Goal: Information Seeking & Learning: Learn about a topic

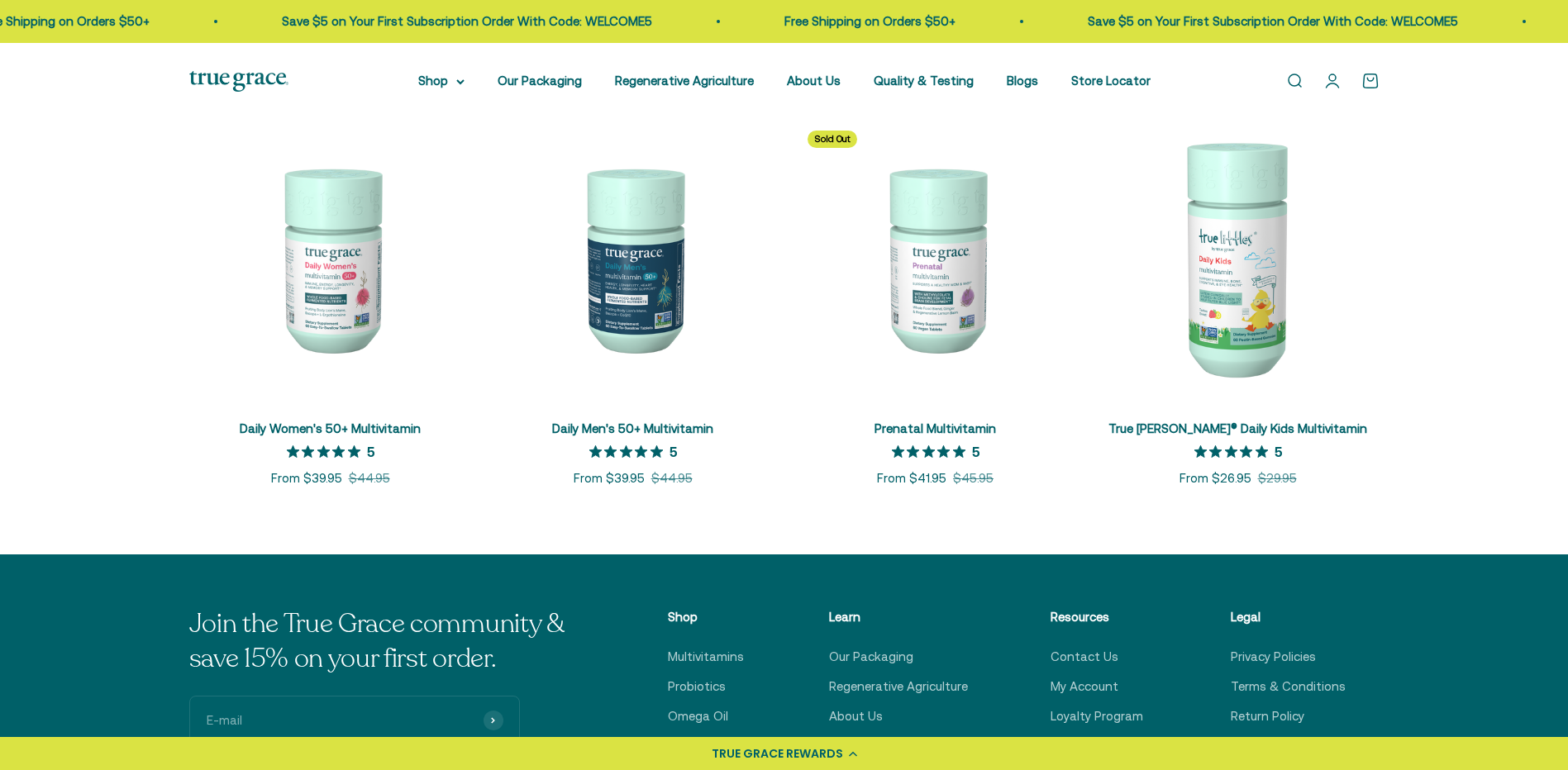
scroll to position [744, 0]
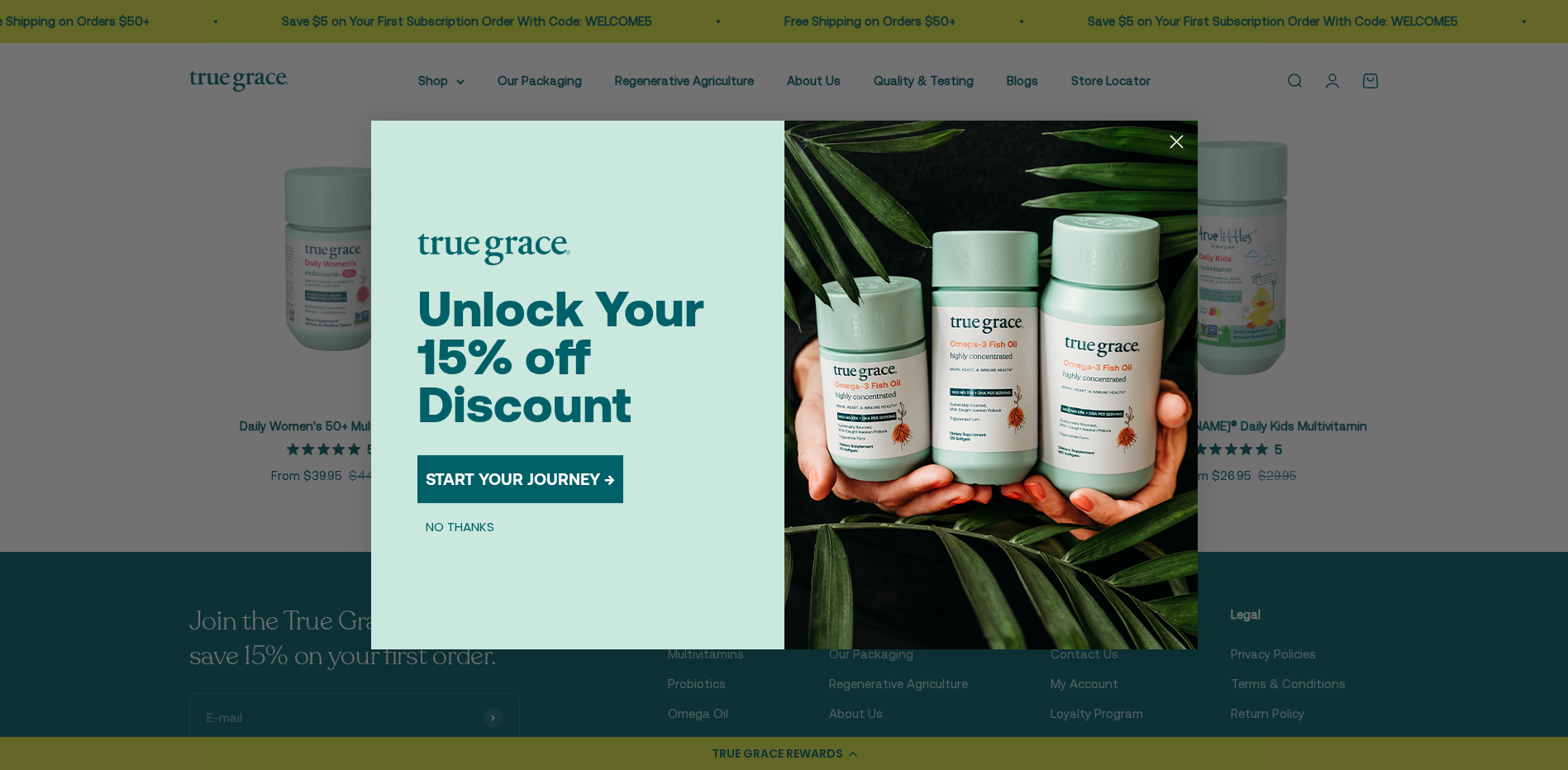
click at [1176, 131] on circle "Close dialog" at bounding box center [1176, 142] width 27 height 27
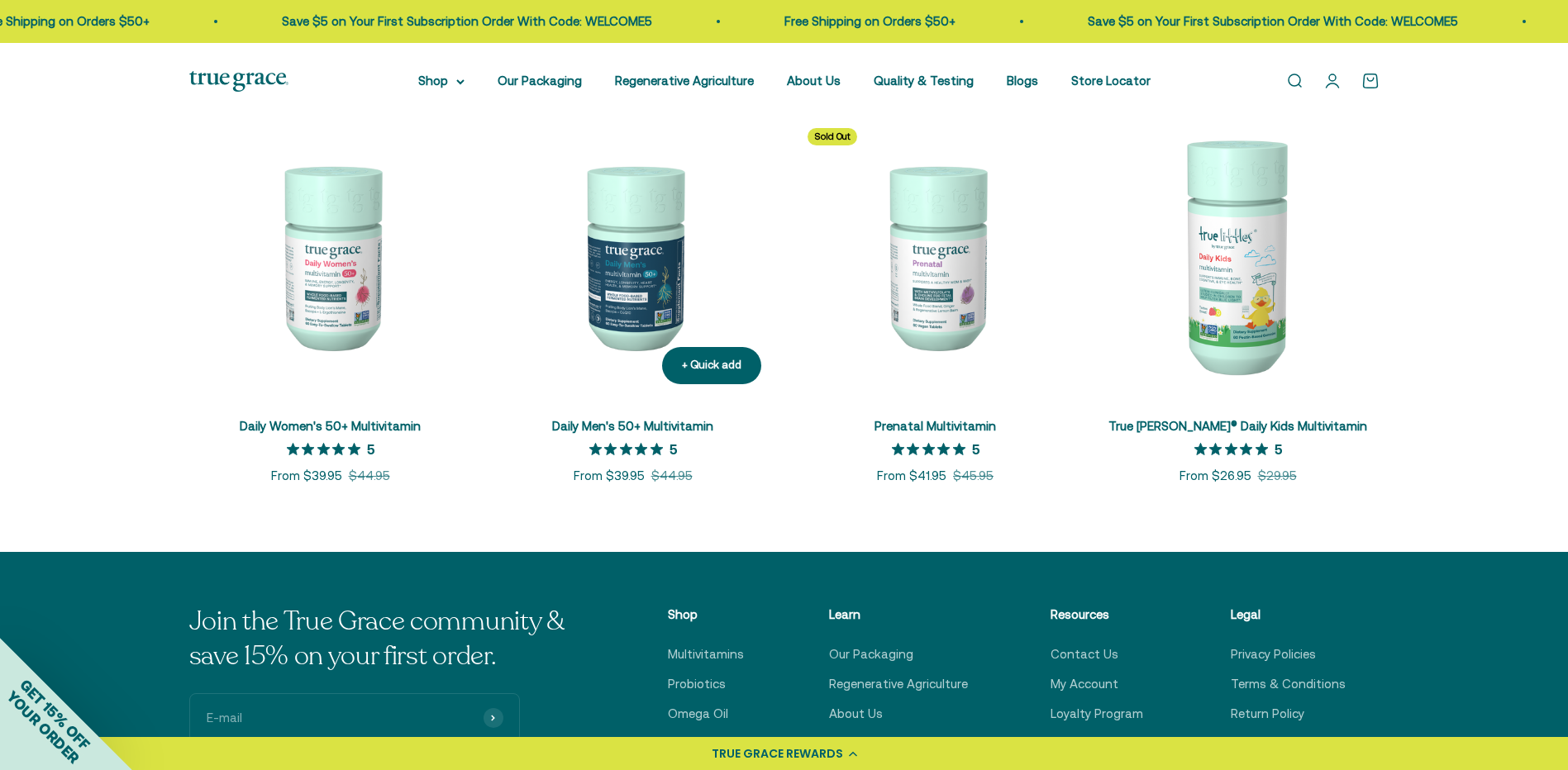
click at [650, 276] on img at bounding box center [634, 257] width 283 height 283
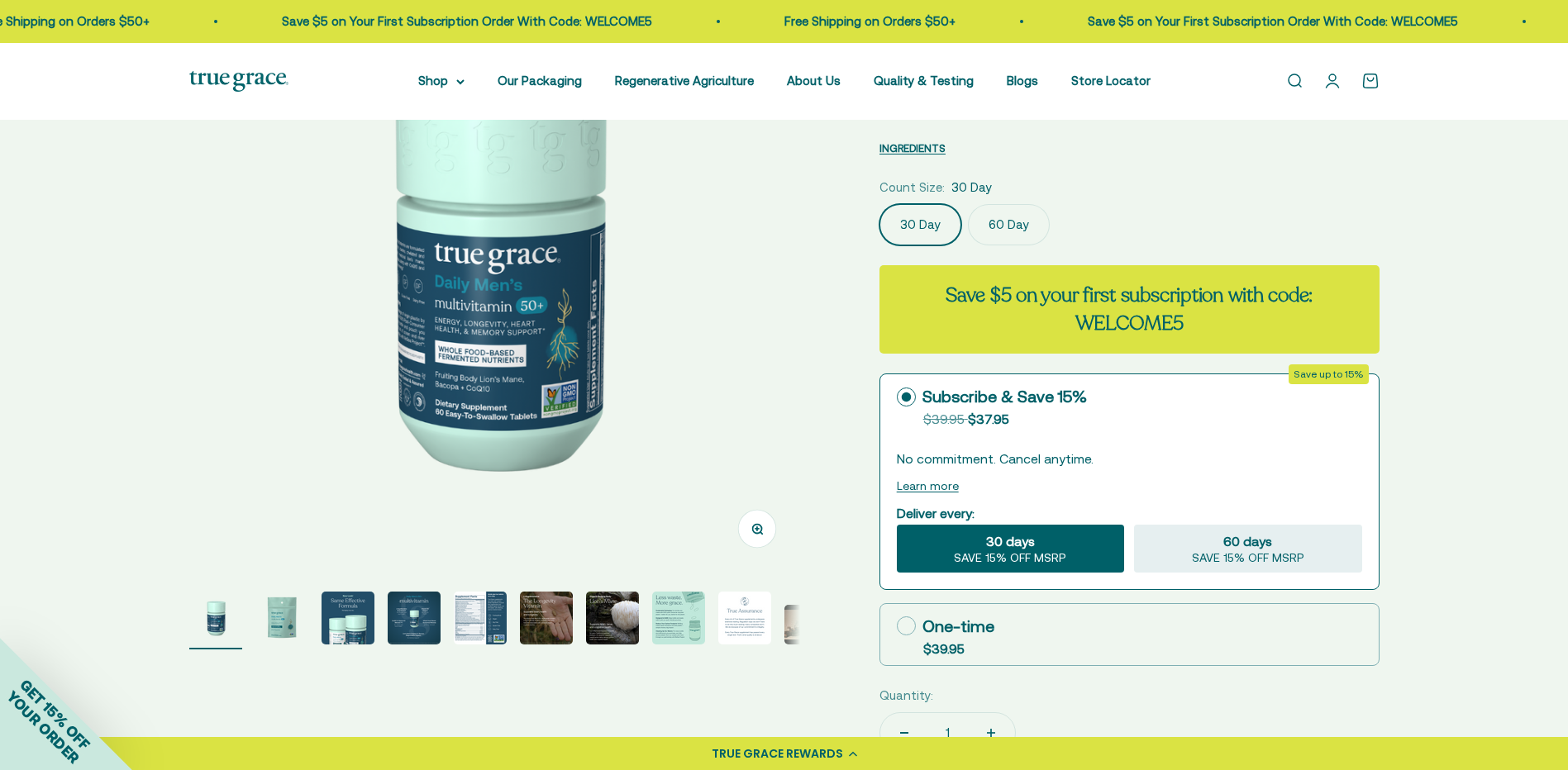
scroll to position [331, 0]
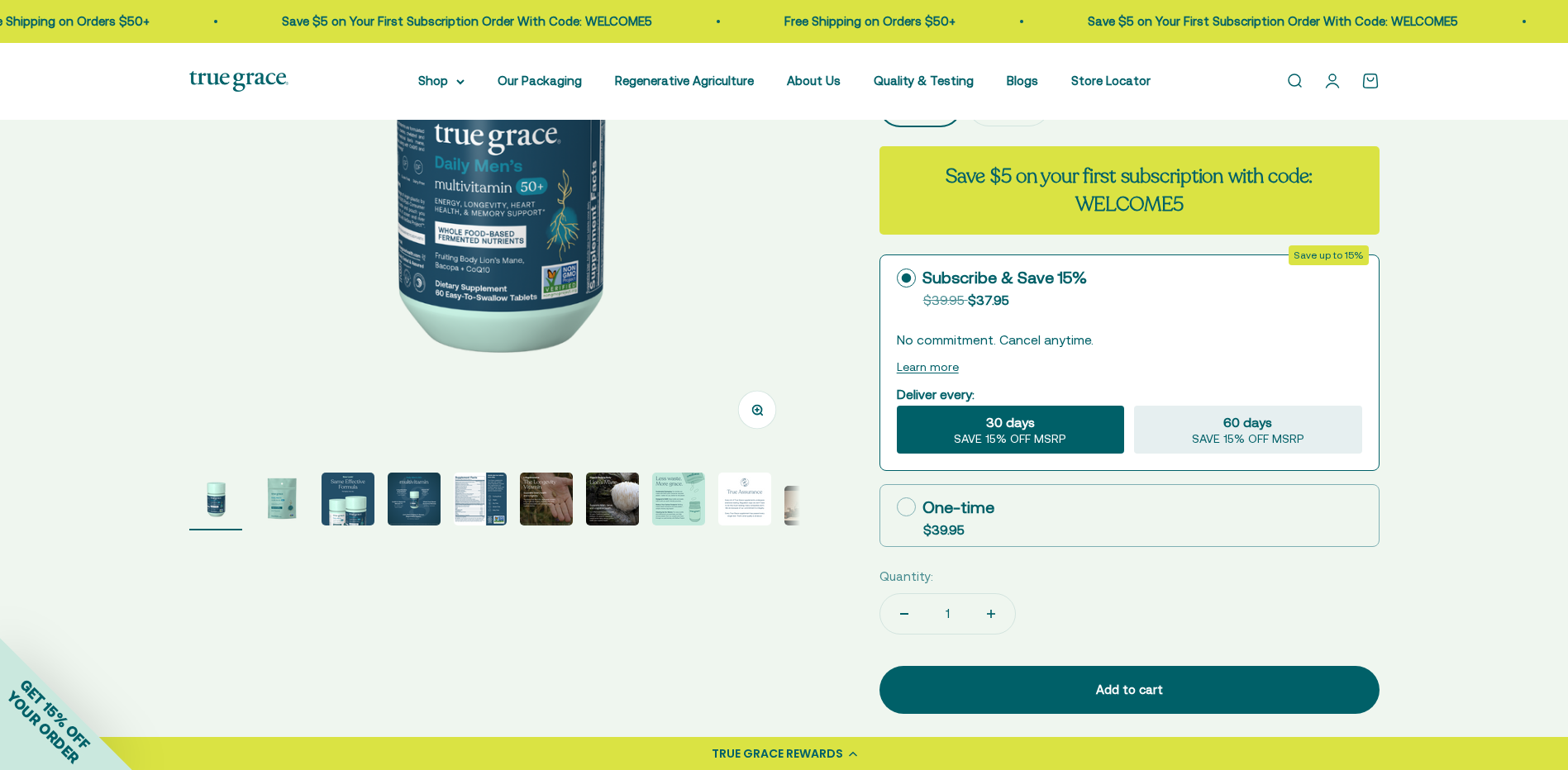
click at [485, 505] on img "Go to item 5" at bounding box center [480, 499] width 53 height 53
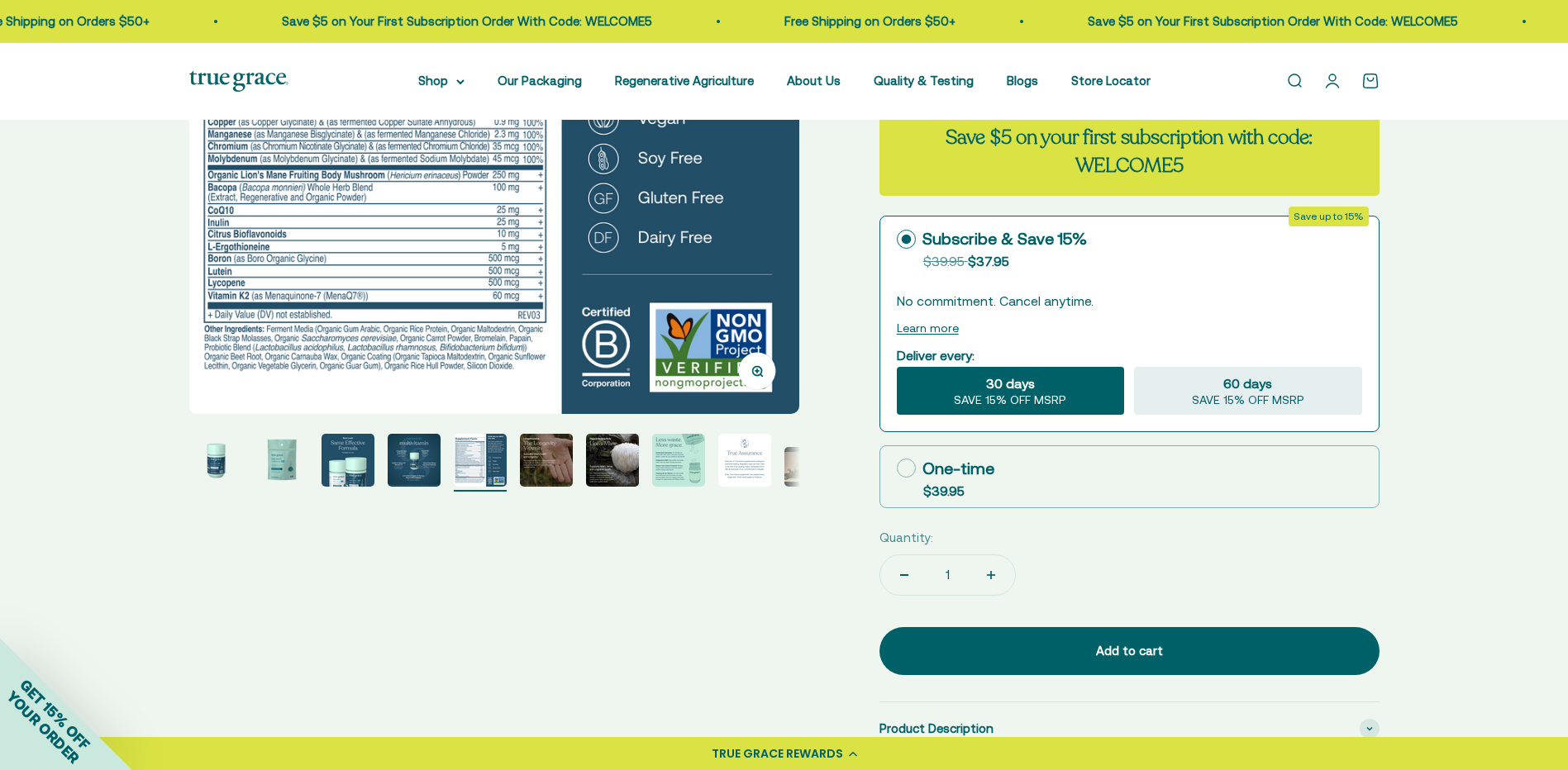
scroll to position [413, 0]
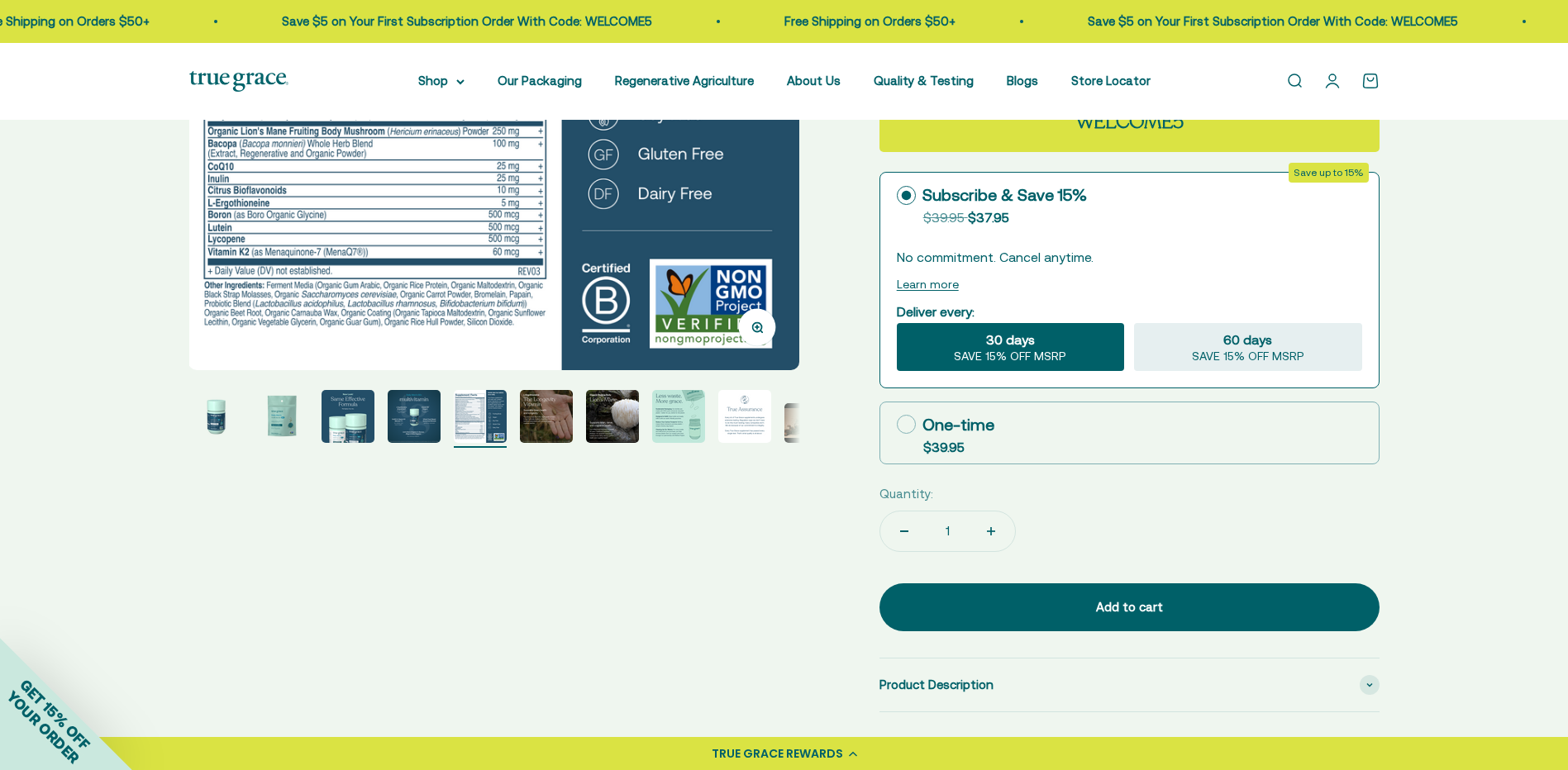
click at [689, 407] on img "Go to item 8" at bounding box center [679, 417] width 53 height 53
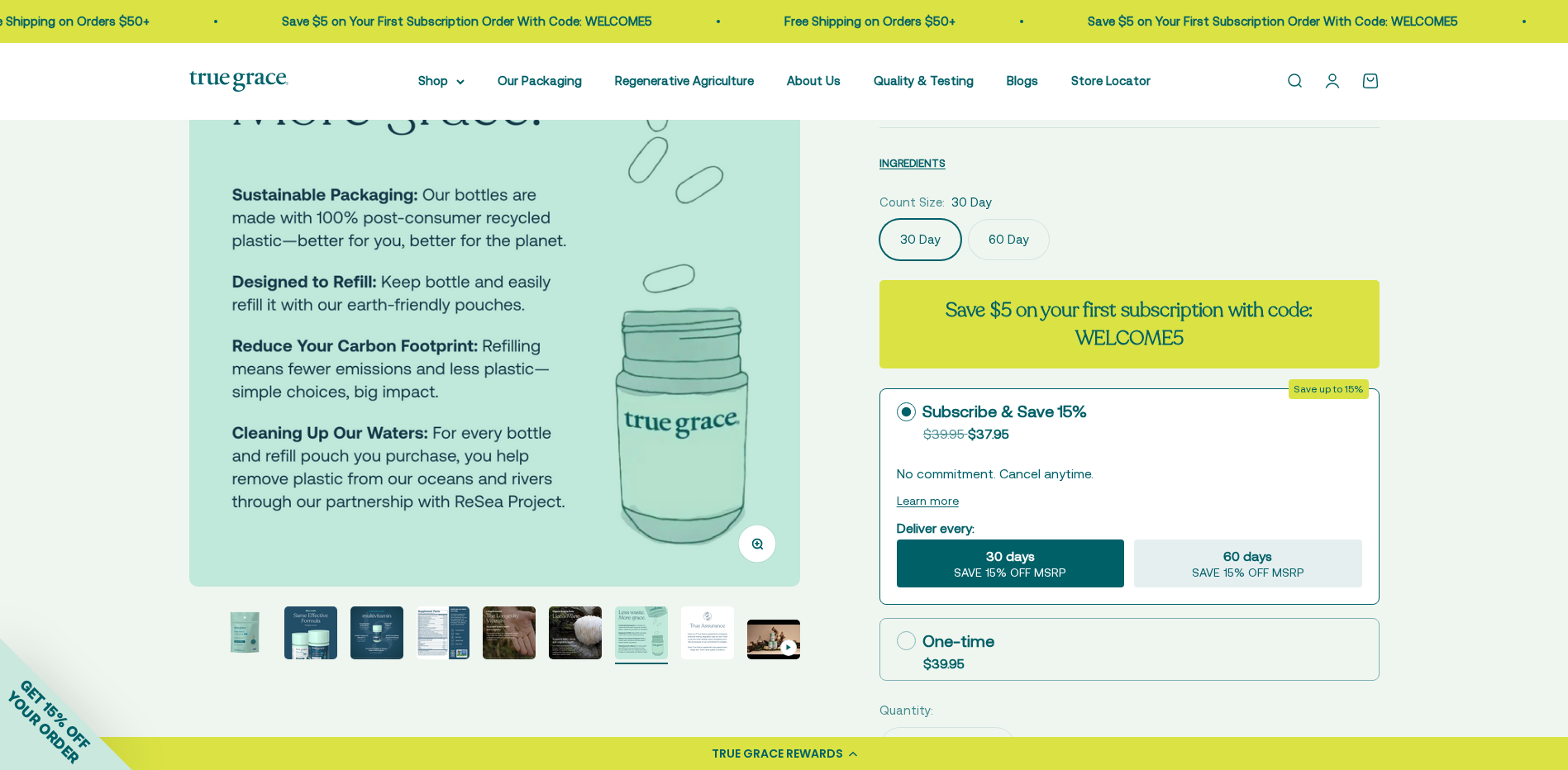
scroll to position [165, 0]
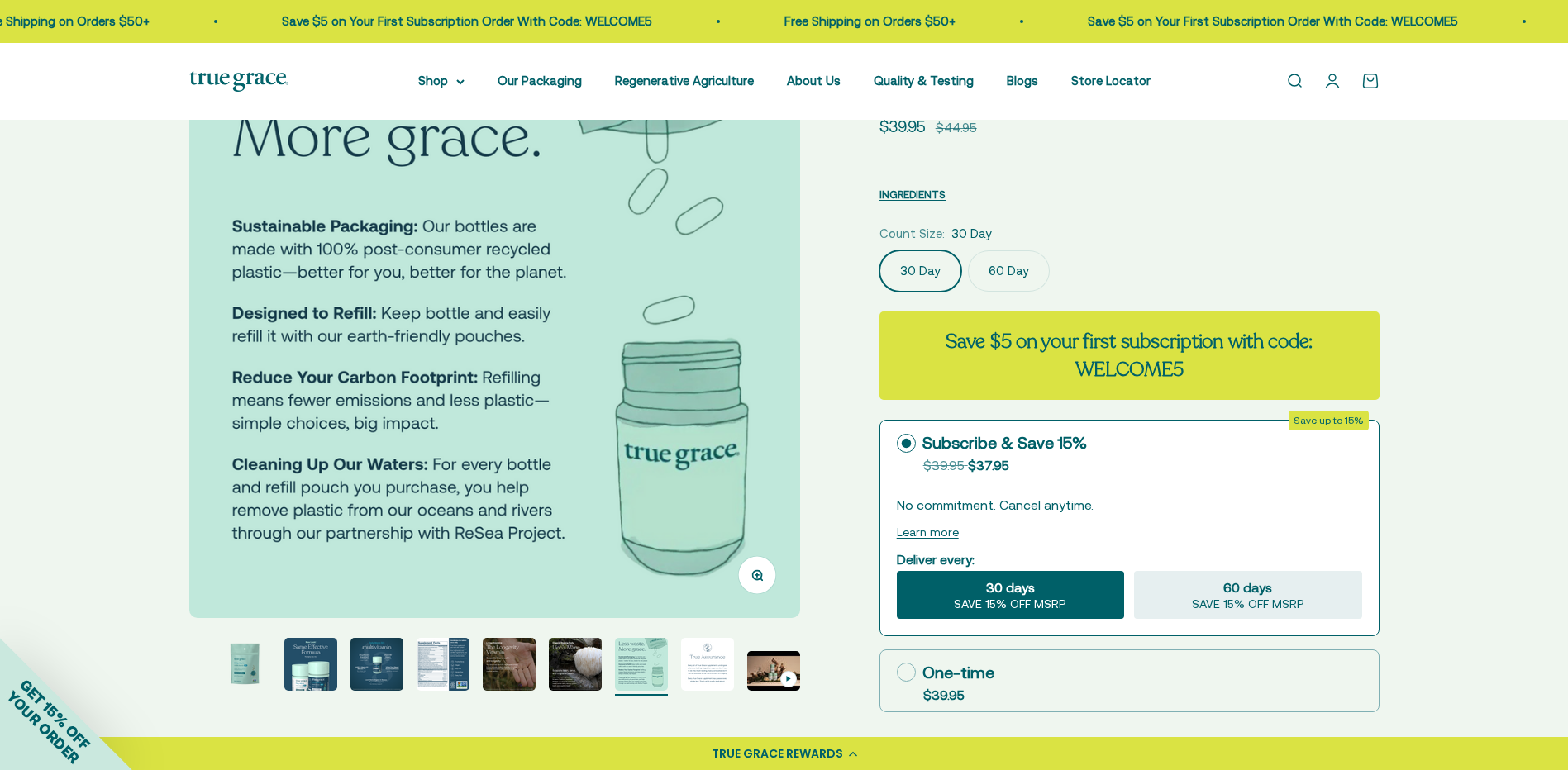
click at [716, 668] on img "Go to item 9" at bounding box center [708, 665] width 53 height 53
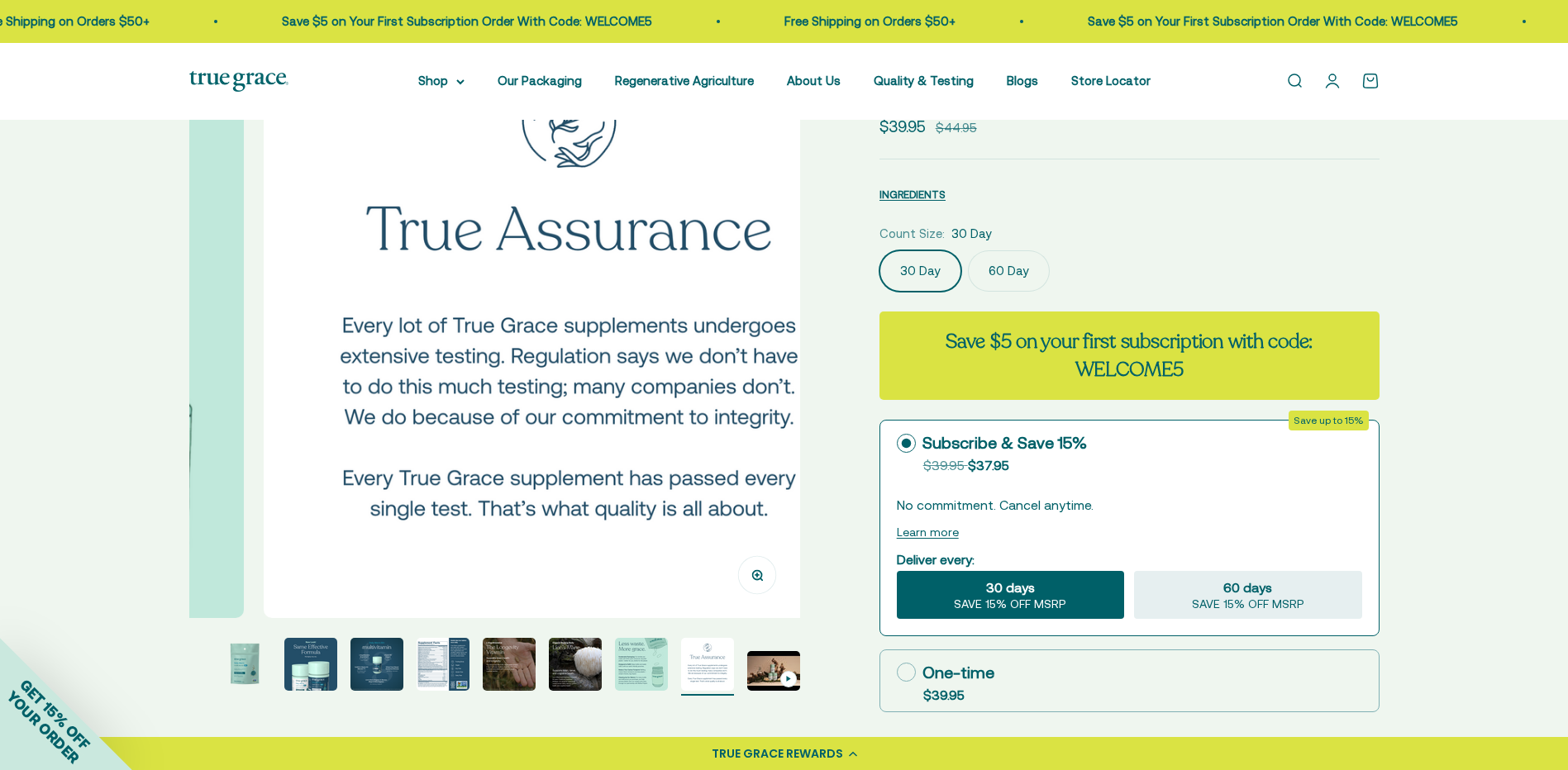
scroll to position [0, 5049]
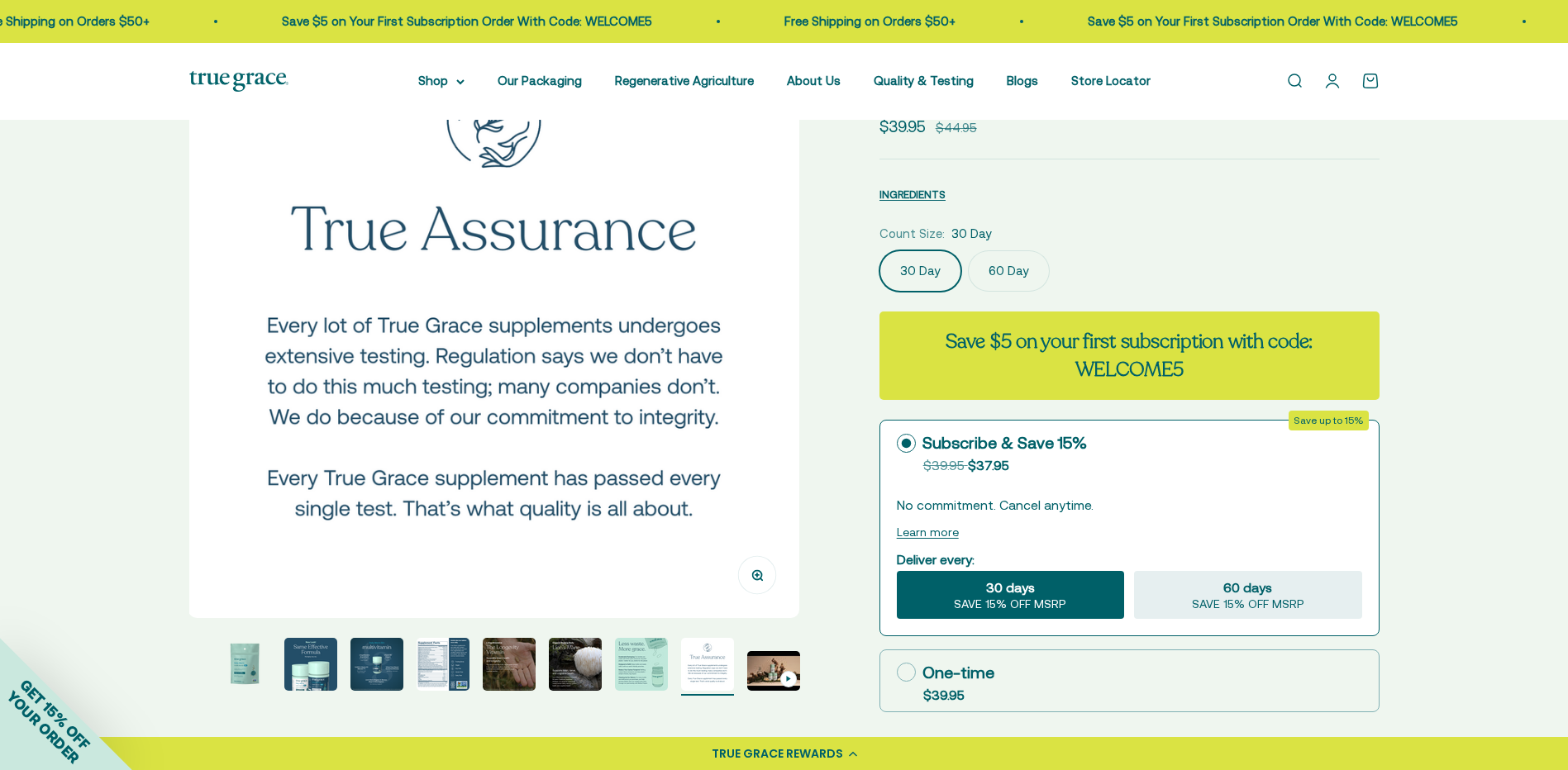
click at [370, 668] on img "Go to item 4" at bounding box center [377, 665] width 53 height 53
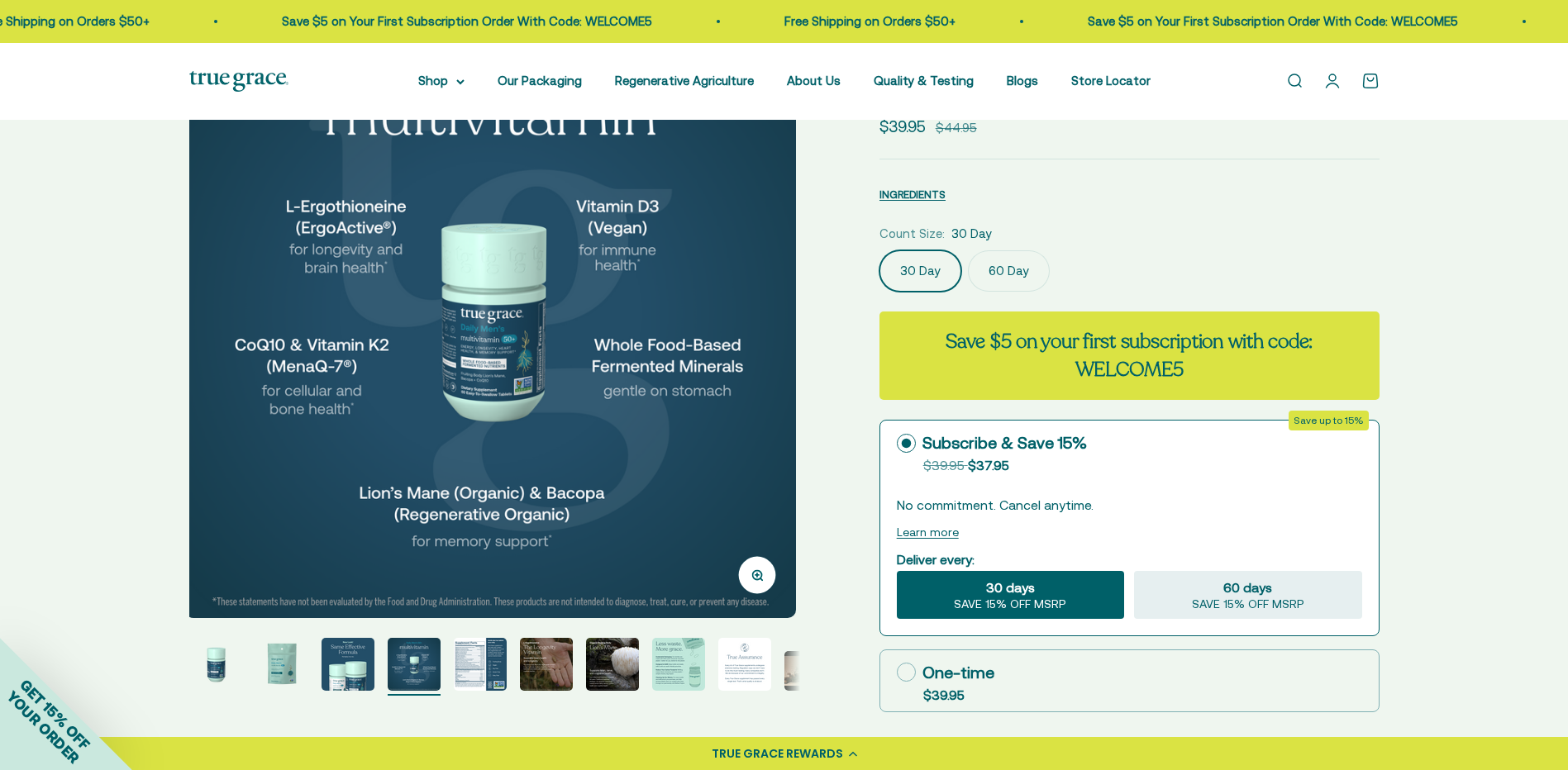
scroll to position [0, 1893]
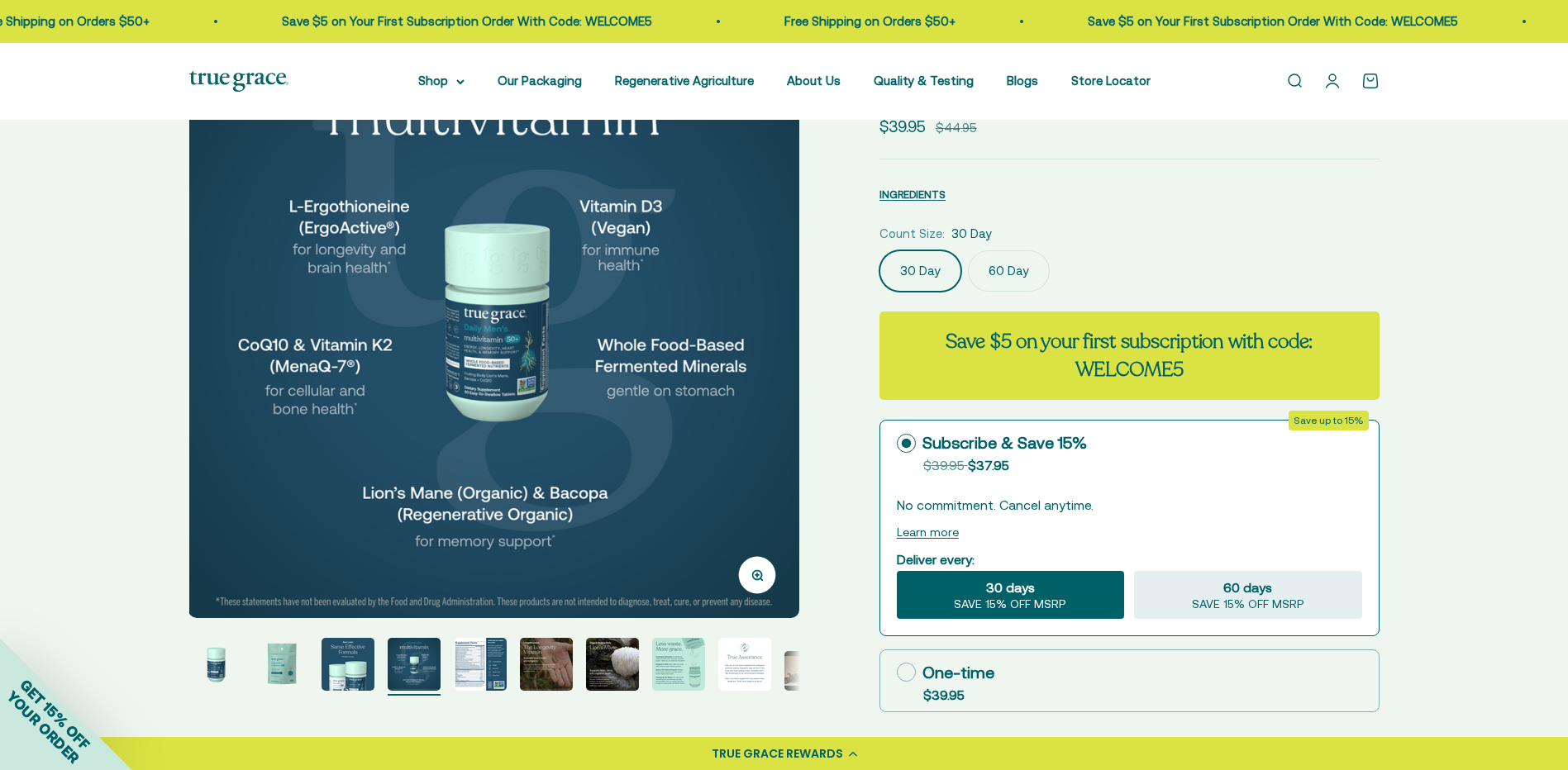
click at [292, 670] on img "Go to item 2" at bounding box center [282, 665] width 53 height 53
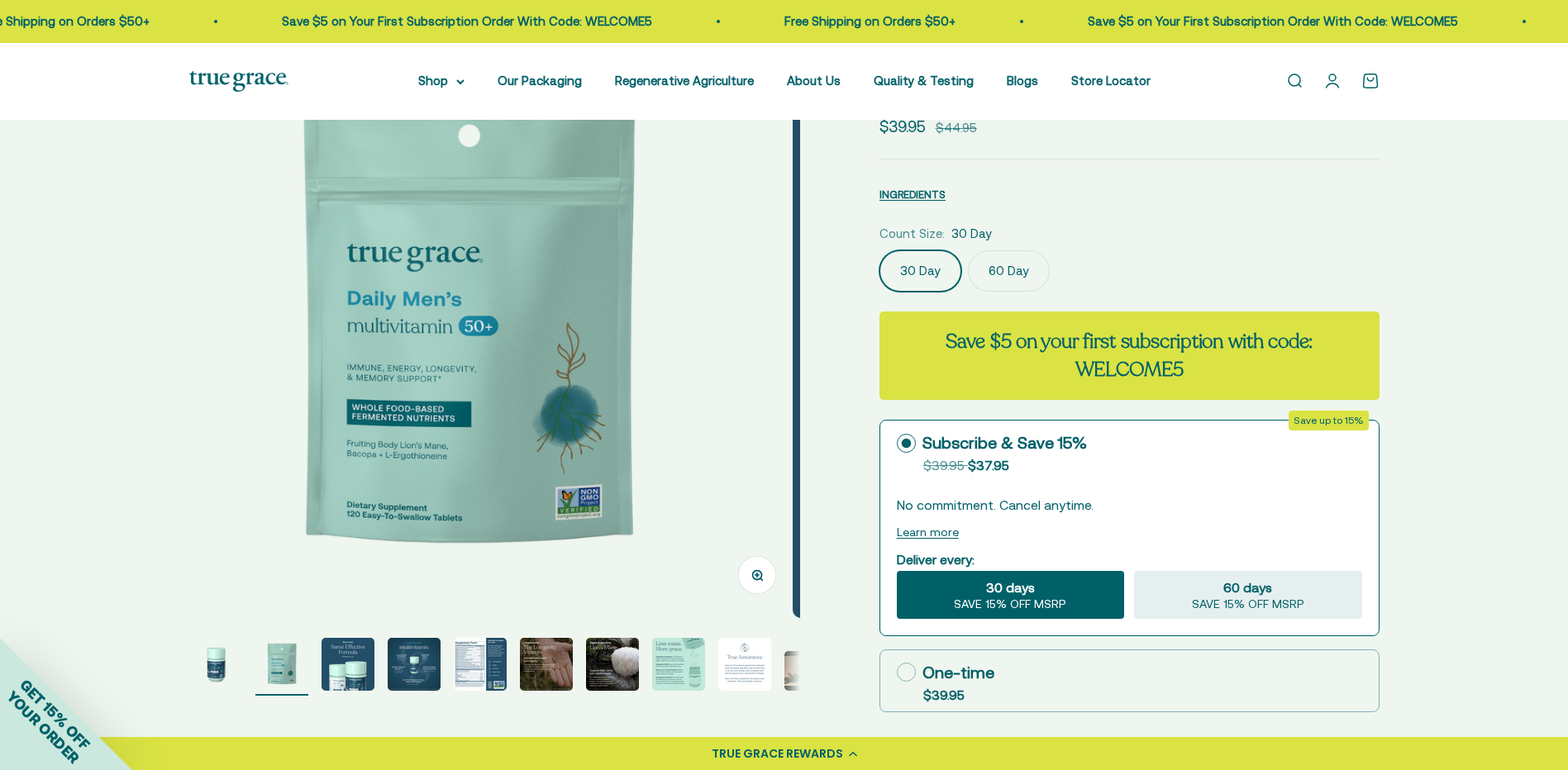
scroll to position [0, 631]
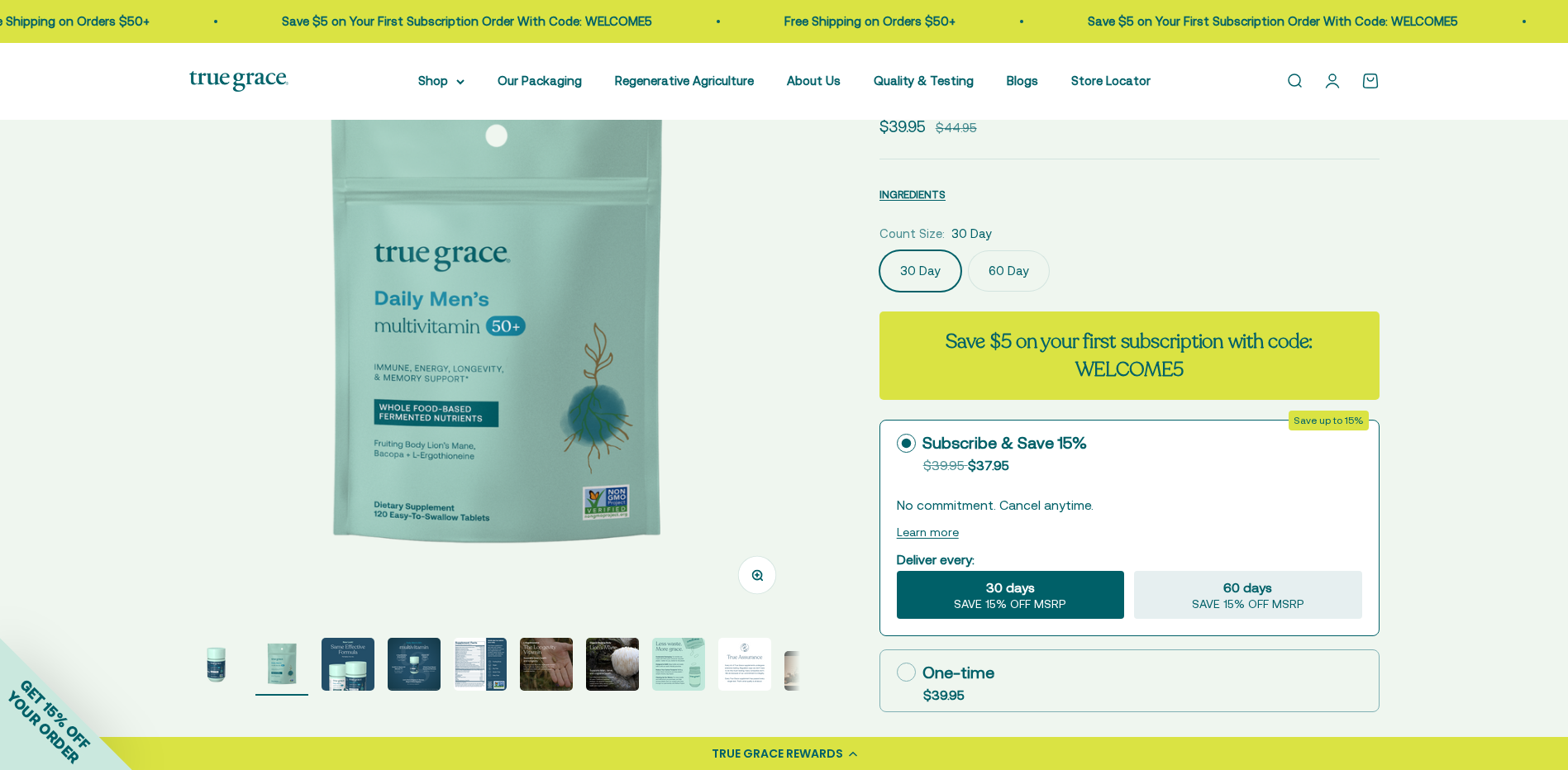
click at [800, 677] on img "Go to item 10" at bounding box center [811, 670] width 53 height 40
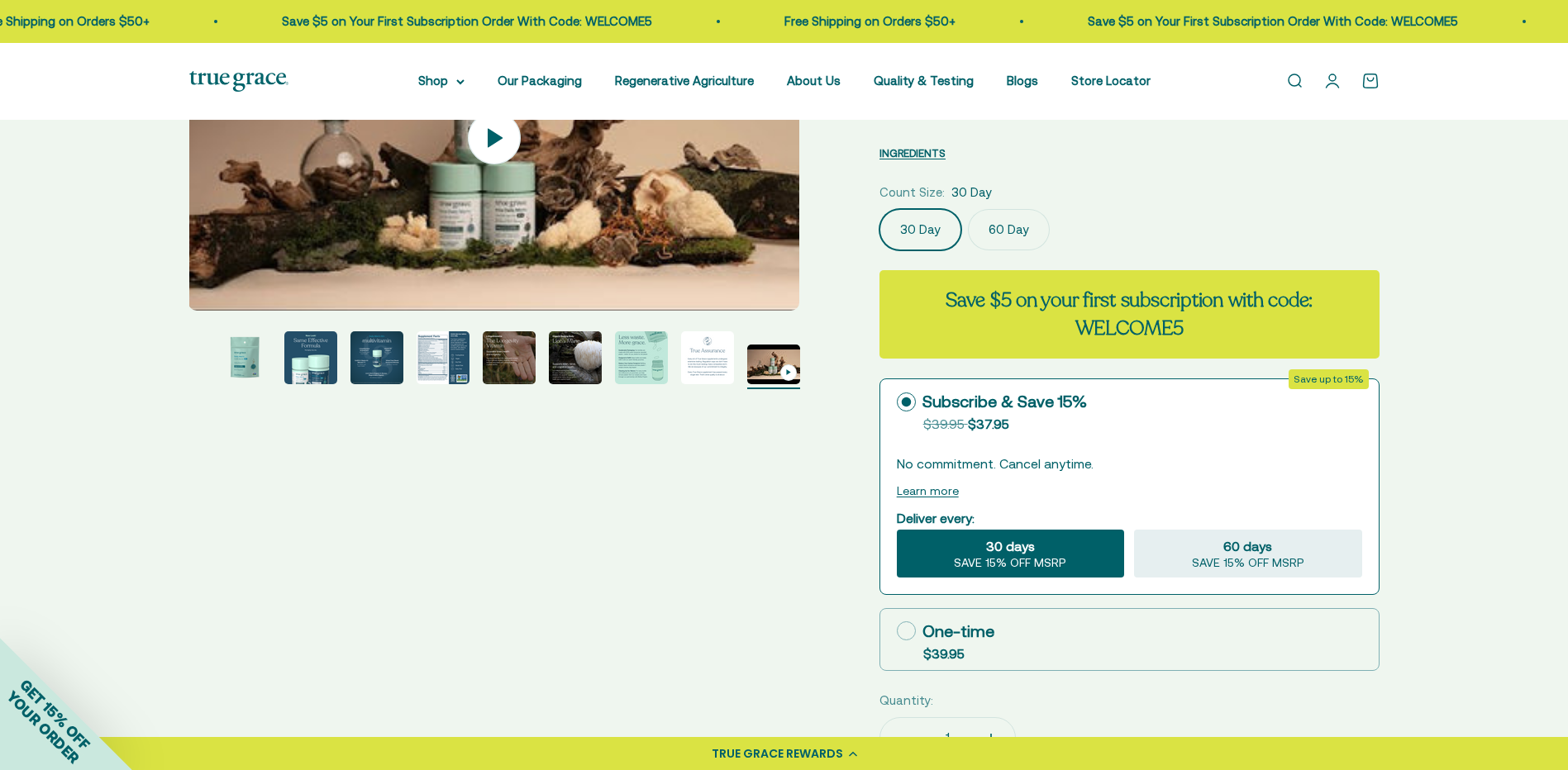
scroll to position [248, 0]
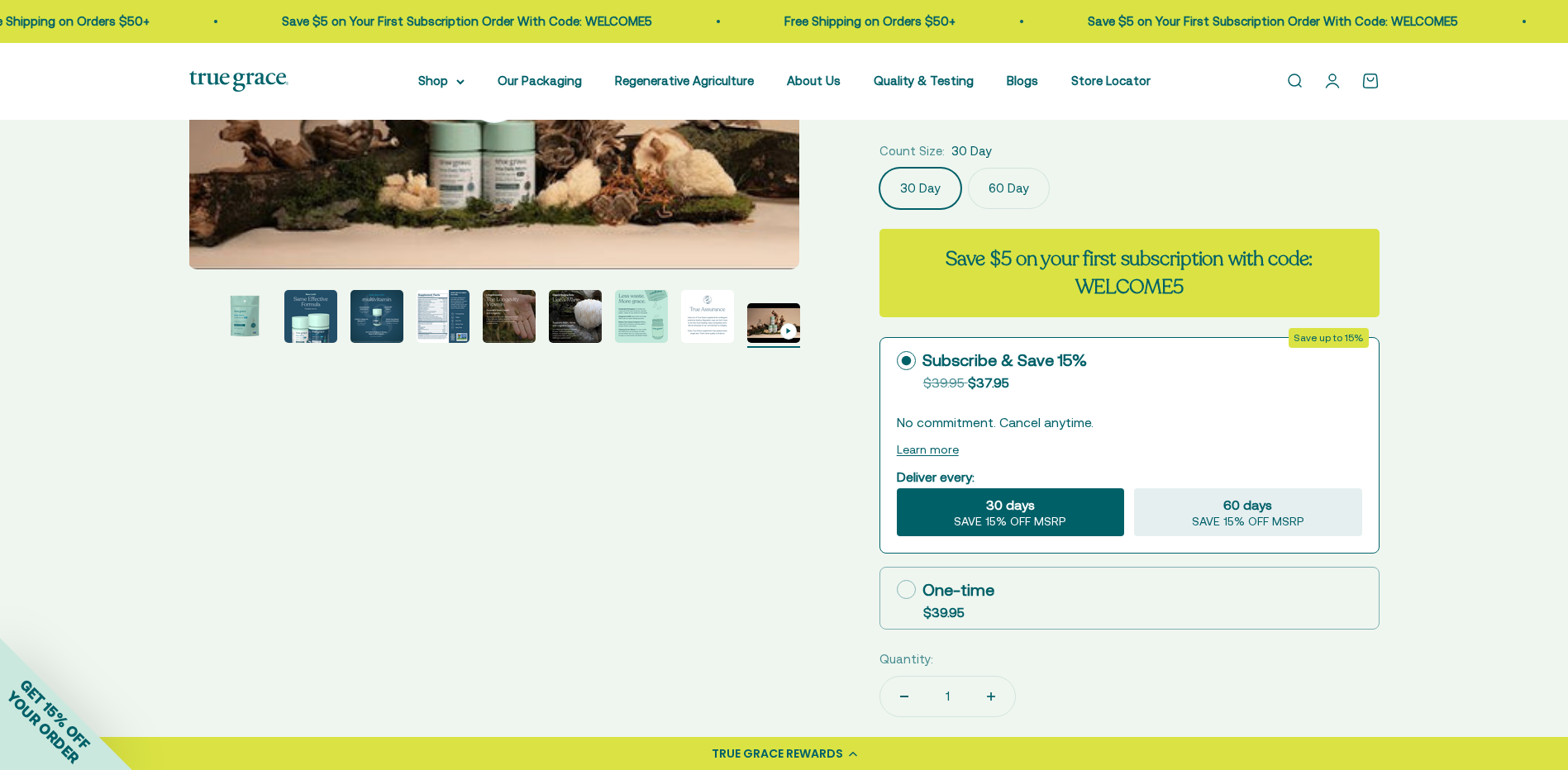
click at [569, 313] on img "Go to item 7" at bounding box center [575, 316] width 53 height 53
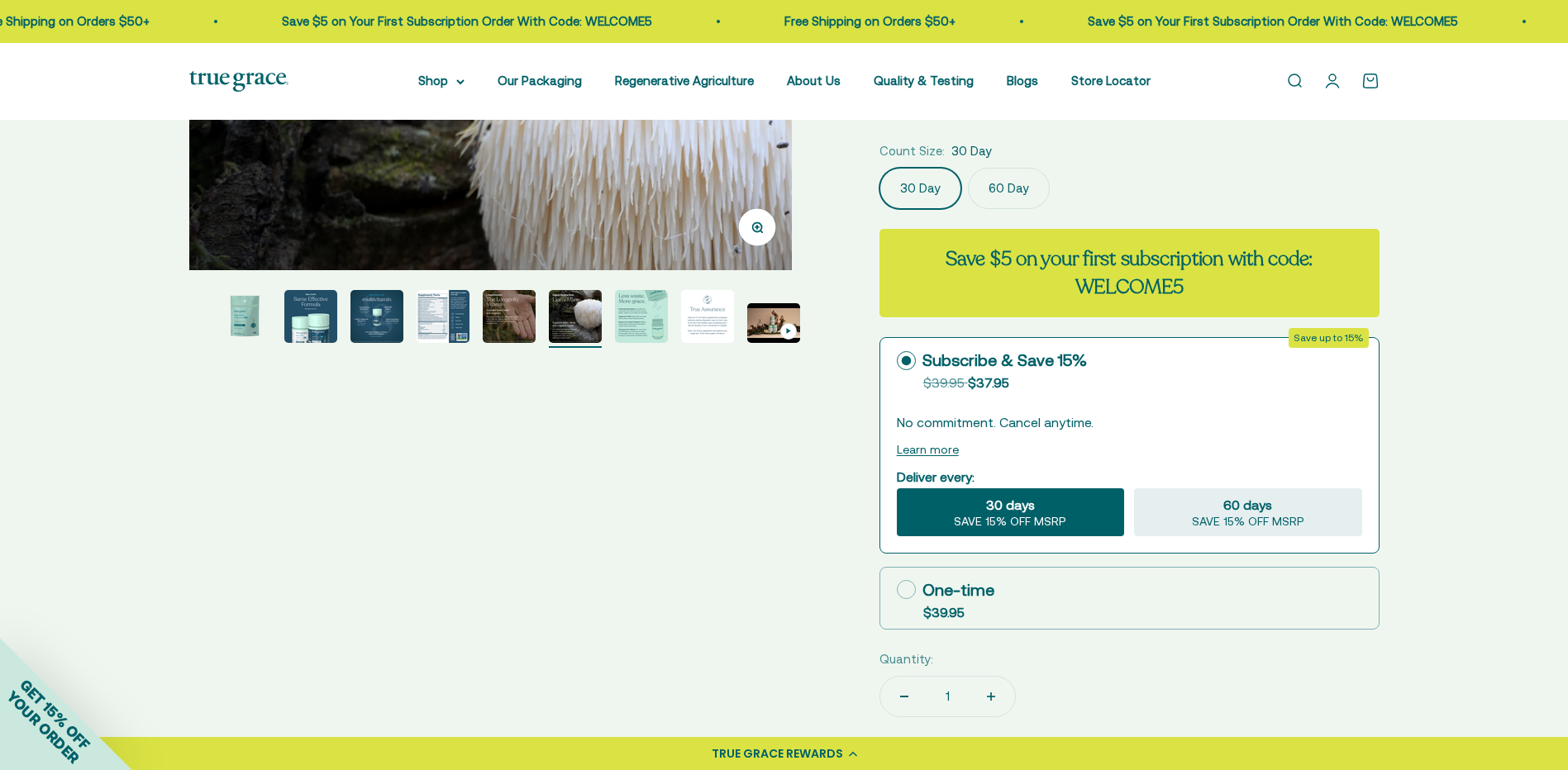
scroll to position [0, 3786]
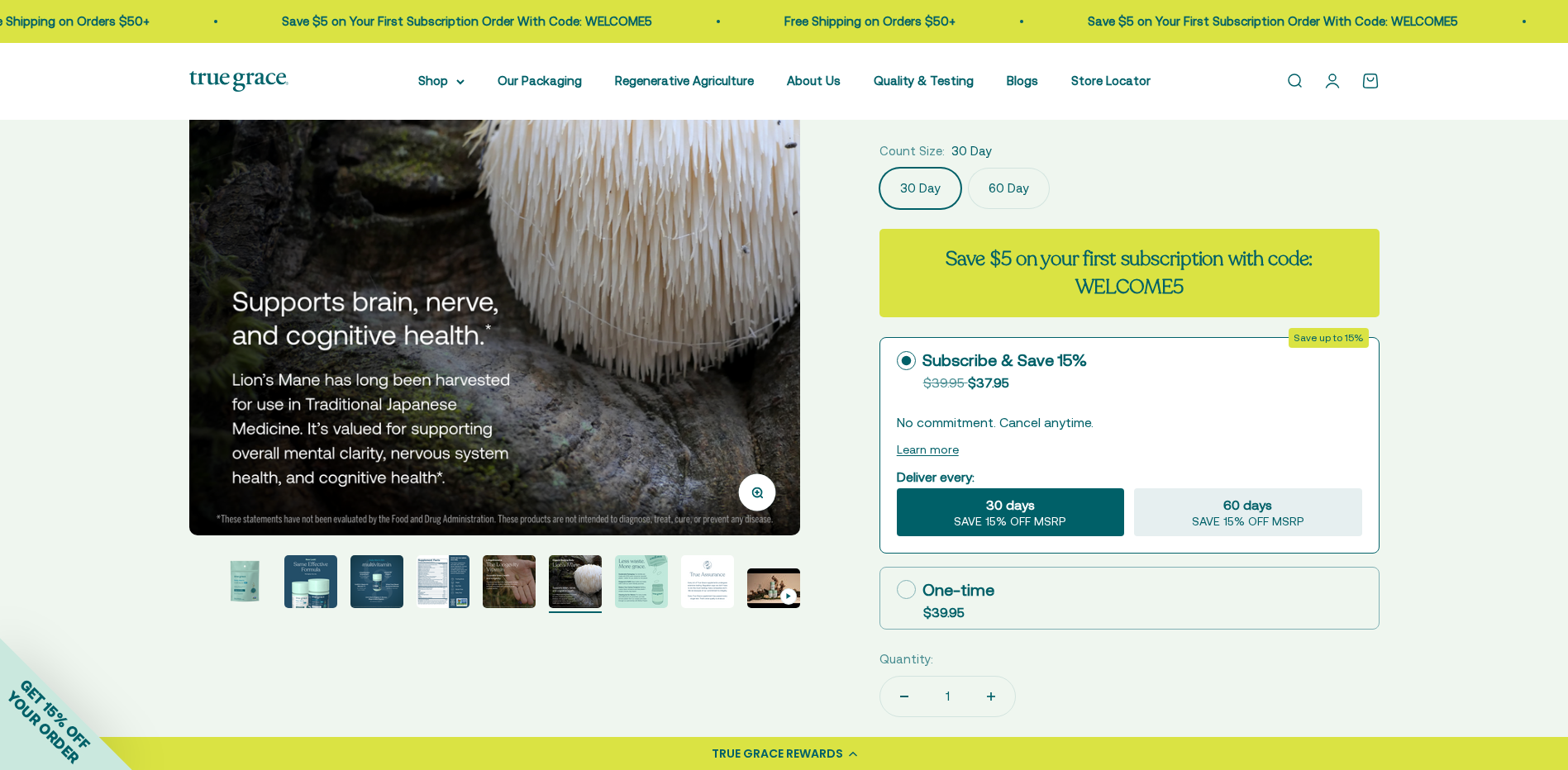
click at [532, 589] on img "Go to item 6" at bounding box center [510, 582] width 53 height 53
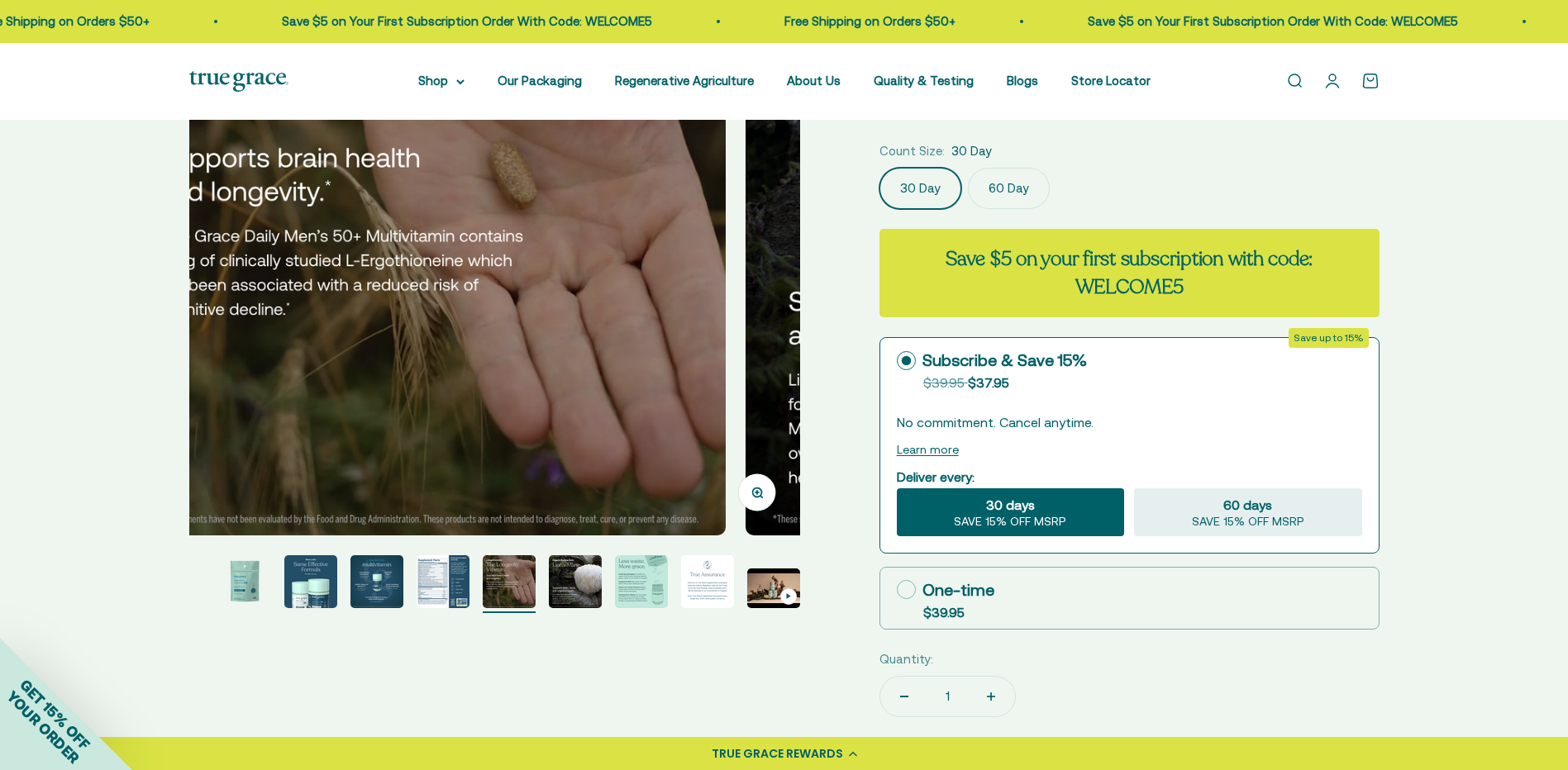
scroll to position [0, 3155]
